Goal: Transaction & Acquisition: Purchase product/service

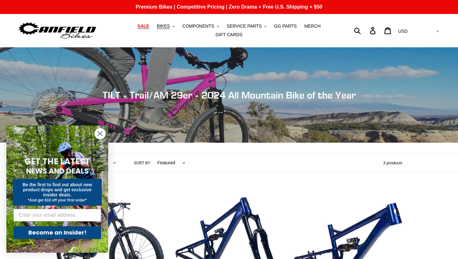
click at [144, 26] on span "SALE" at bounding box center [143, 26] width 12 height 5
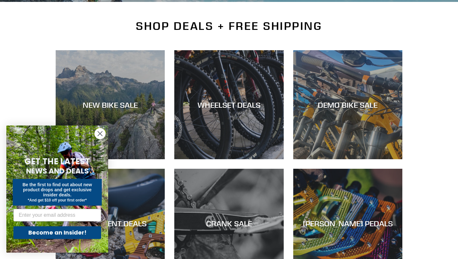
scroll to position [146, 0]
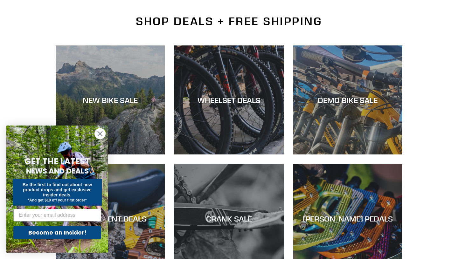
click at [101, 134] on circle "Close dialog" at bounding box center [100, 134] width 10 height 10
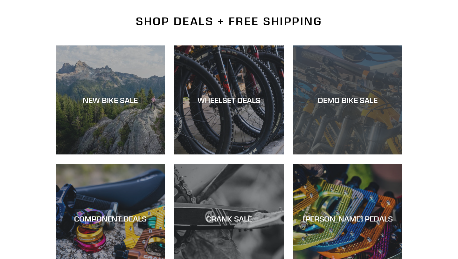
click at [334, 101] on div "DEMO BIKE SALE" at bounding box center [347, 99] width 109 height 9
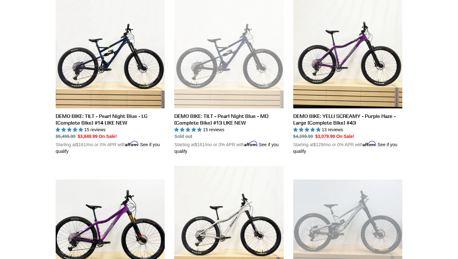
scroll to position [525, 0]
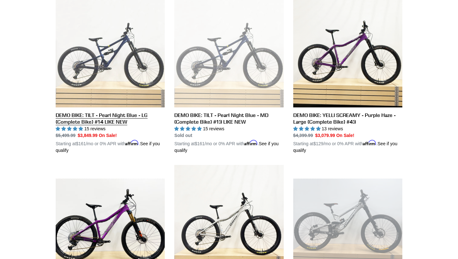
click at [106, 117] on link "DEMO BIKE: TILT - Pearl Night Blue - LG (Complete Bike) #14 LIKE NEW" at bounding box center [110, 76] width 109 height 156
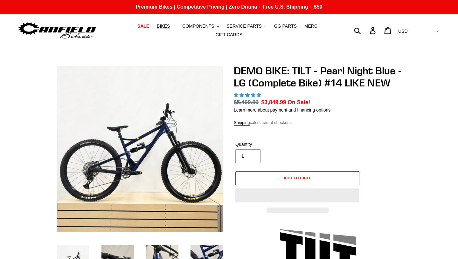
scroll to position [3, 0]
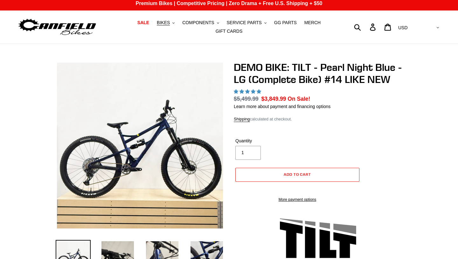
select select "highest-rating"
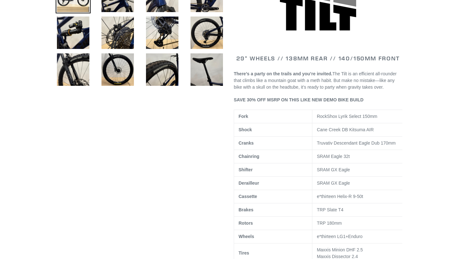
scroll to position [274, 0]
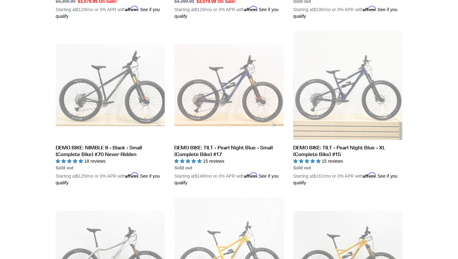
scroll to position [828, 0]
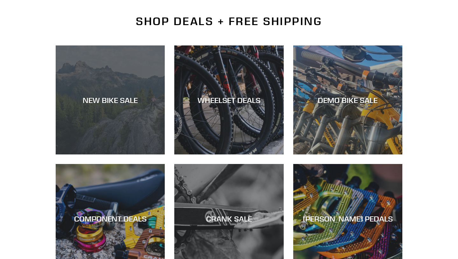
scroll to position [146, 0]
click at [109, 96] on div "NEW BIKE SALE" at bounding box center [110, 99] width 109 height 9
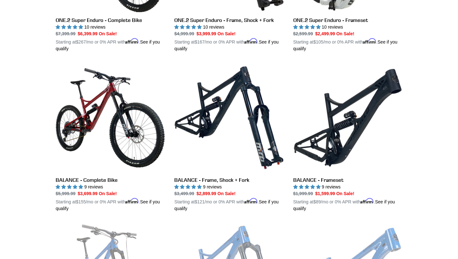
scroll to position [607, 0]
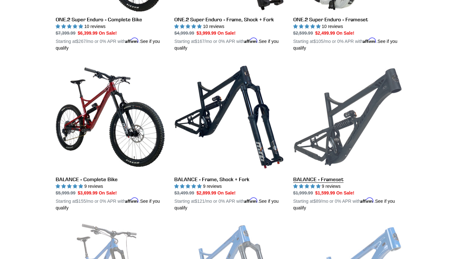
click at [342, 128] on link "BALANCE - Frameset" at bounding box center [347, 137] width 109 height 149
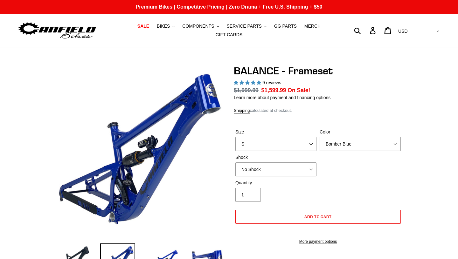
select select "highest-rating"
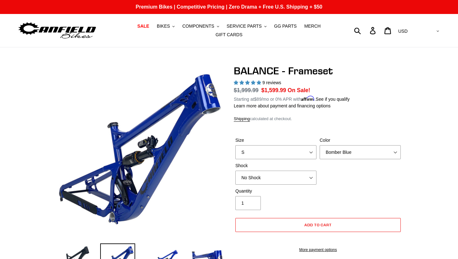
select select "L"
click at [396, 153] on select "Bomber Blue Goat's Blood Stealth Black" at bounding box center [360, 152] width 81 height 14
select select "Goat's Blood"
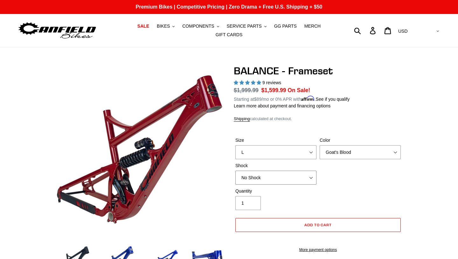
click at [311, 178] on select "No Shock Cane Creek Kitsuma Air Öhlins TTX2 Air EXT Storia V3-S" at bounding box center [275, 178] width 81 height 14
click at [245, 177] on select "No Shock Cane Creek Kitsuma Air Öhlins TTX2 Air EXT Storia V3-S" at bounding box center [275, 178] width 81 height 14
click at [244, 176] on select "No Shock Cane Creek Kitsuma Air Öhlins TTX2 Air EXT Storia V3-S" at bounding box center [275, 178] width 81 height 14
select select "No Shock"
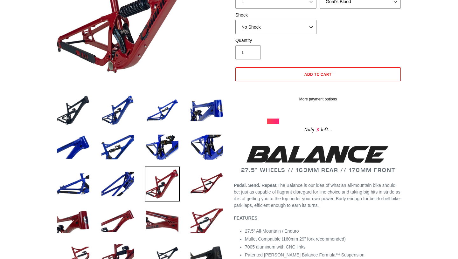
scroll to position [146, 0]
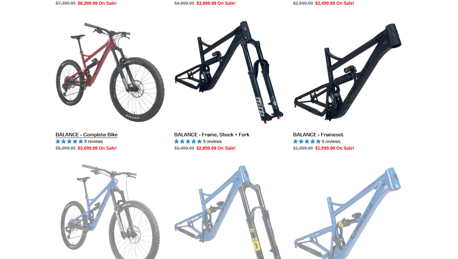
scroll to position [607, 0]
click at [98, 61] on link "BALANCE - Complete Bike" at bounding box center [110, 85] width 109 height 134
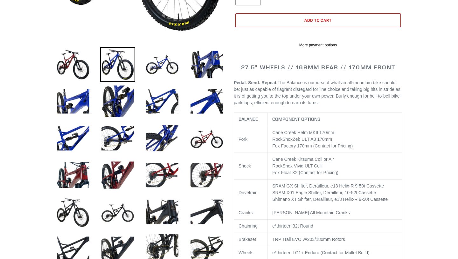
select select "highest-rating"
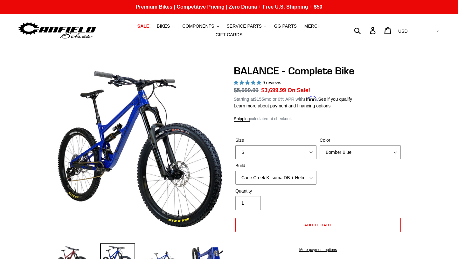
click at [312, 151] on select "S M L XL" at bounding box center [275, 152] width 81 height 14
select select "L"
click at [396, 152] on select "Bomber Blue Goat's Blood Stealth Black" at bounding box center [360, 152] width 81 height 14
select select "Goat's Blood"
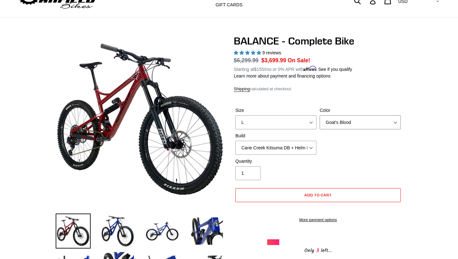
scroll to position [25, 0]
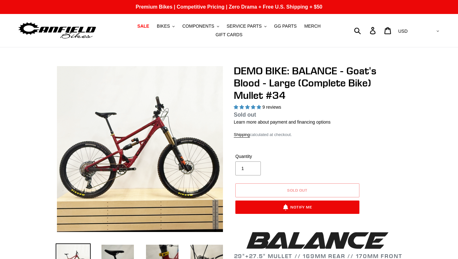
select select "highest-rating"
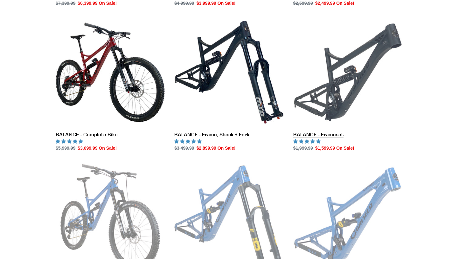
scroll to position [607, 0]
click at [339, 82] on link "BALANCE - Frameset" at bounding box center [347, 85] width 109 height 134
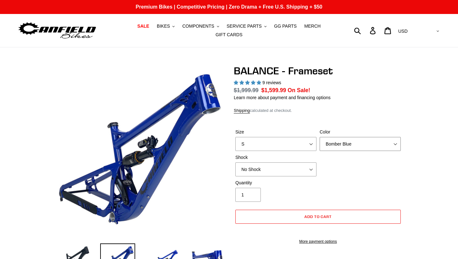
click at [395, 143] on select "Bomber Blue Goat's Blood Stealth Black" at bounding box center [360, 144] width 81 height 14
select select "highest-rating"
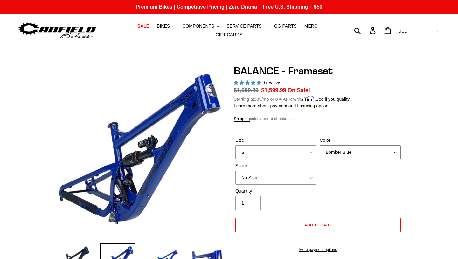
select select "Goat's Blood"
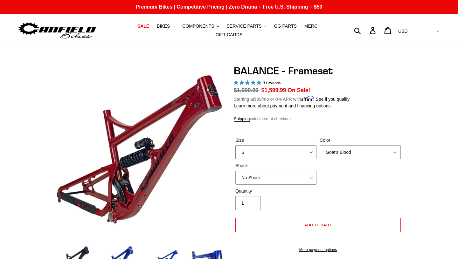
click at [311, 152] on select "S M L XL" at bounding box center [275, 152] width 81 height 14
select select "L"
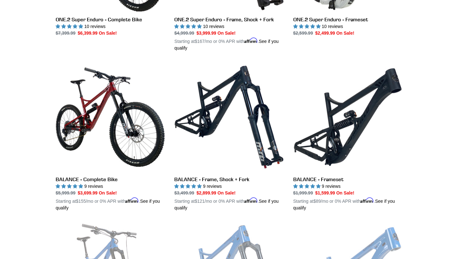
scroll to position [636, 0]
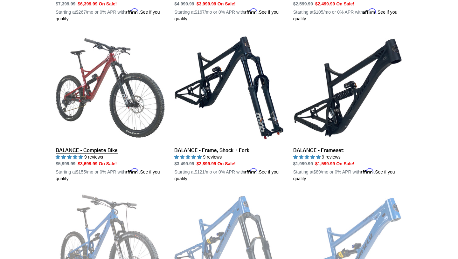
click at [101, 76] on link "BALANCE - Complete Bike" at bounding box center [110, 107] width 109 height 149
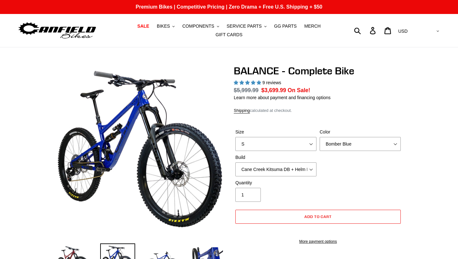
select select "highest-rating"
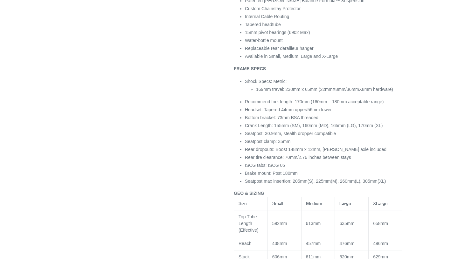
scroll to position [655, 0]
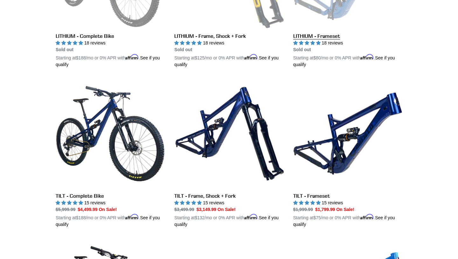
scroll to position [912, 0]
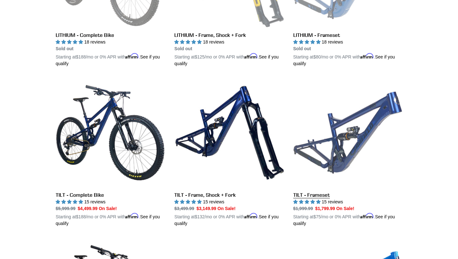
click at [341, 141] on link "TILT - Frameset" at bounding box center [347, 152] width 109 height 149
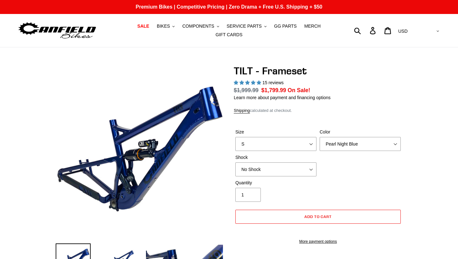
select select "highest-rating"
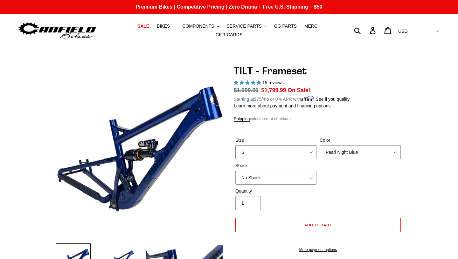
click at [312, 153] on select "S M L XL" at bounding box center [275, 152] width 81 height 14
select select "L"
click at [397, 152] on select "Pearl Night Blue Stealth Silver" at bounding box center [360, 152] width 81 height 14
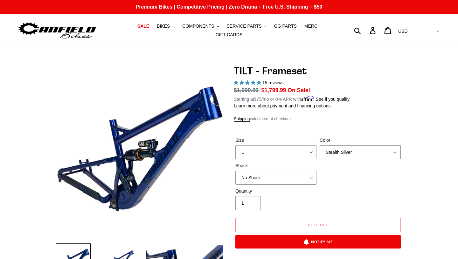
click at [337, 152] on select "Pearl Night Blue Stealth Silver" at bounding box center [360, 152] width 81 height 14
select select "Pearl Night Blue"
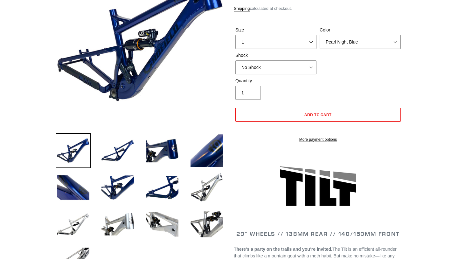
scroll to position [109, 0]
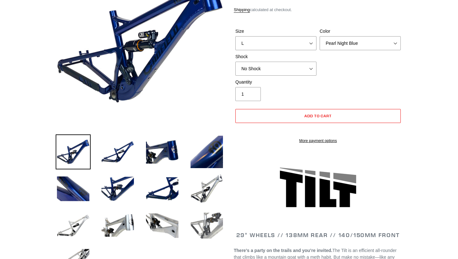
click at [209, 224] on img at bounding box center [206, 225] width 35 height 35
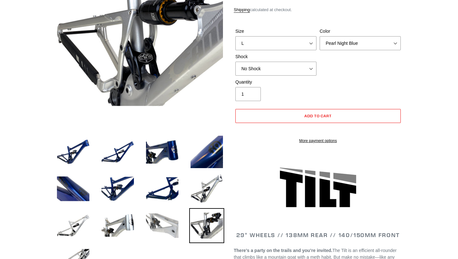
click at [164, 223] on img at bounding box center [162, 225] width 35 height 35
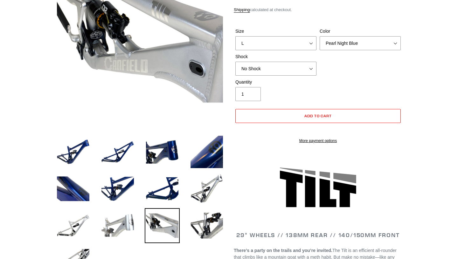
click at [121, 221] on img at bounding box center [117, 225] width 35 height 35
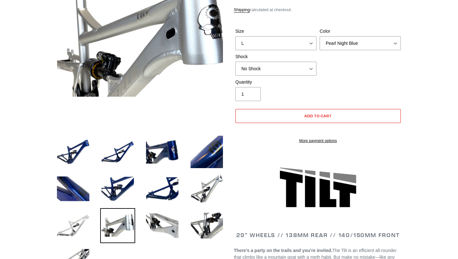
click at [70, 225] on img at bounding box center [73, 225] width 35 height 35
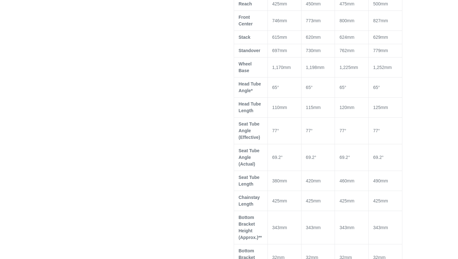
scroll to position [389, 0]
